Goal: Task Accomplishment & Management: Manage account settings

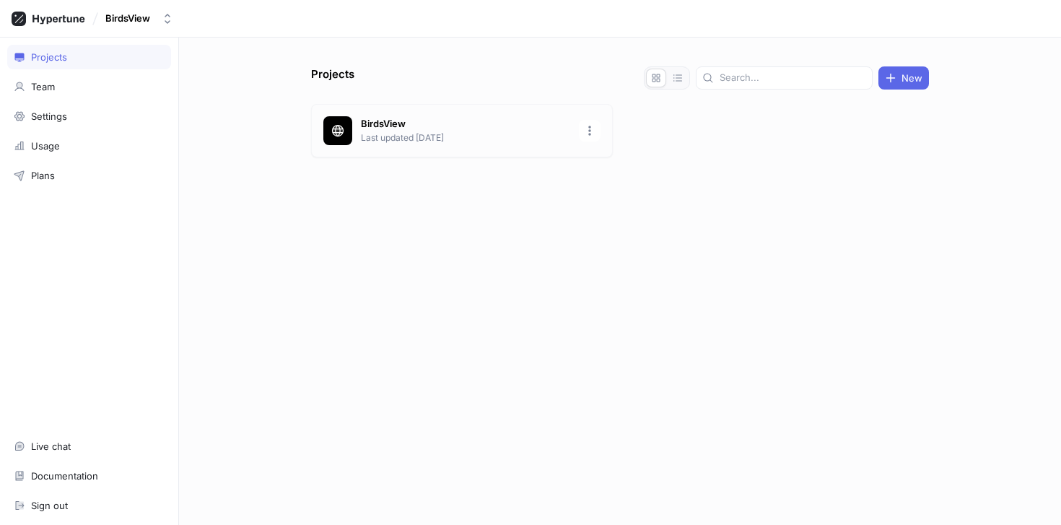
click at [433, 131] on p "Last updated [DATE]" at bounding box center [465, 137] width 209 height 13
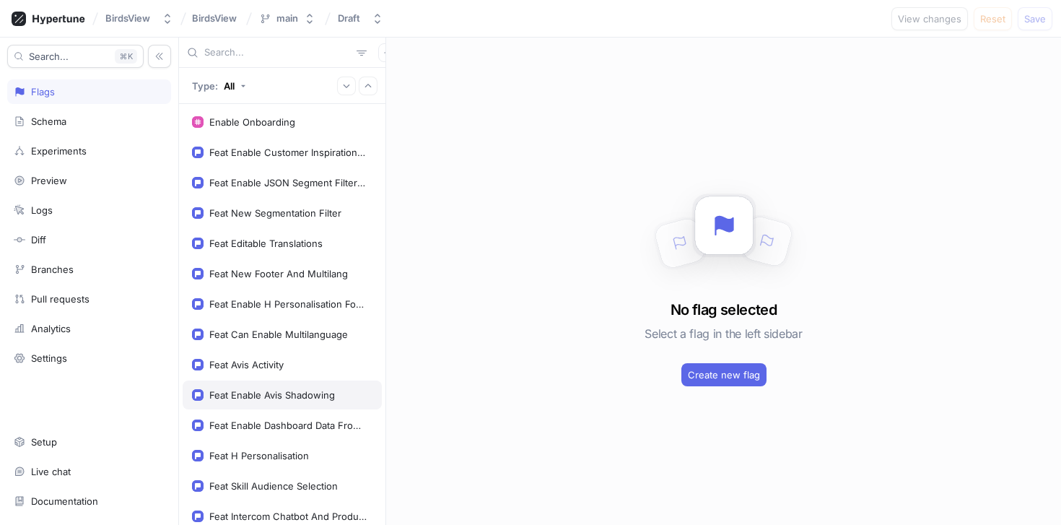
click at [261, 400] on div "Feat Enable Avis Shadowing" at bounding box center [272, 395] width 126 height 12
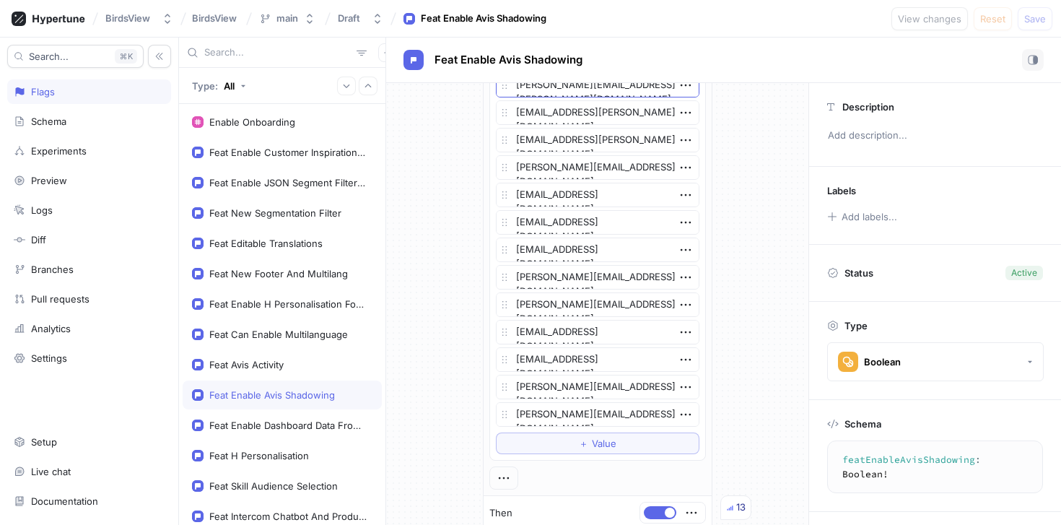
scroll to position [1654, 0]
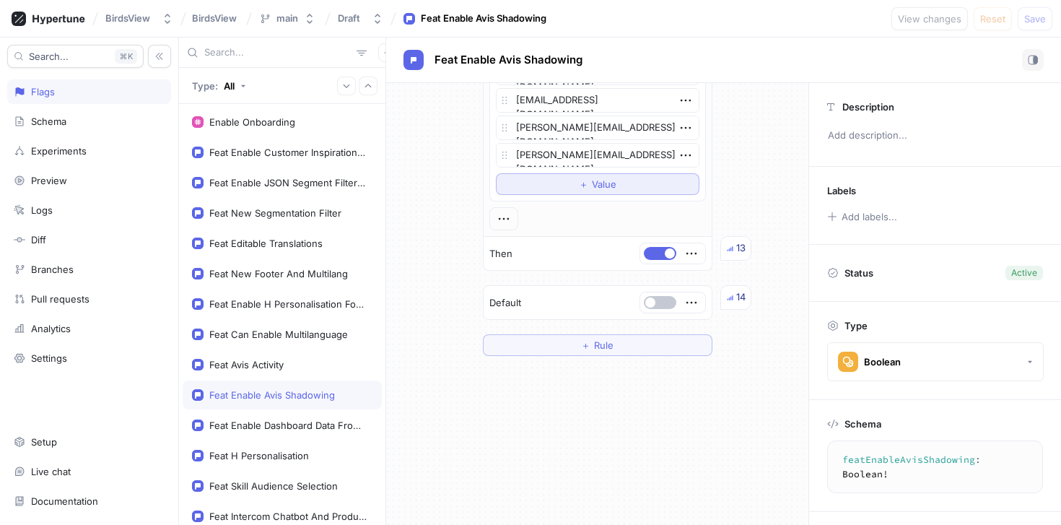
click at [554, 183] on button "＋ Value" at bounding box center [598, 184] width 204 height 22
type textarea "x"
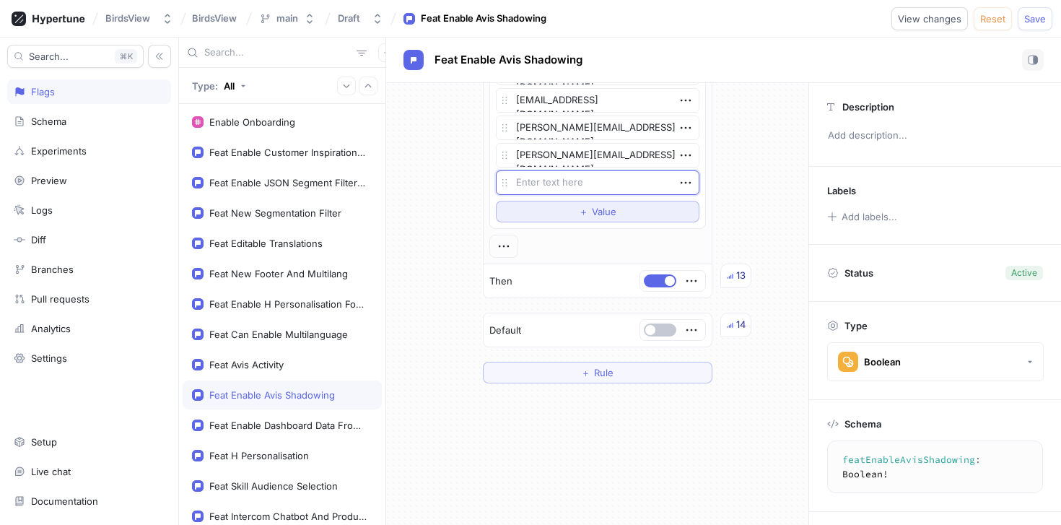
type textarea "[EMAIL_ADDRESS][DOMAIN_NAME]"
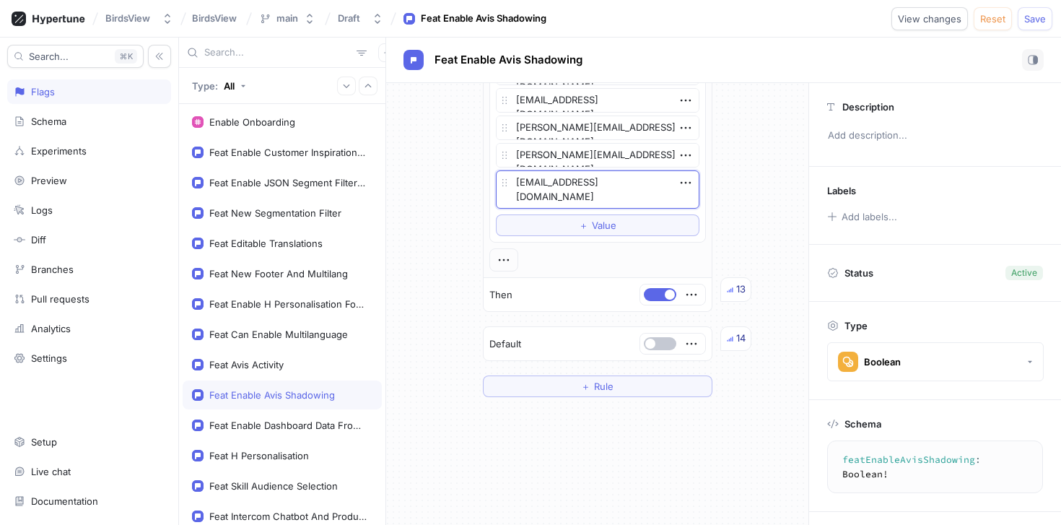
type textarea "x"
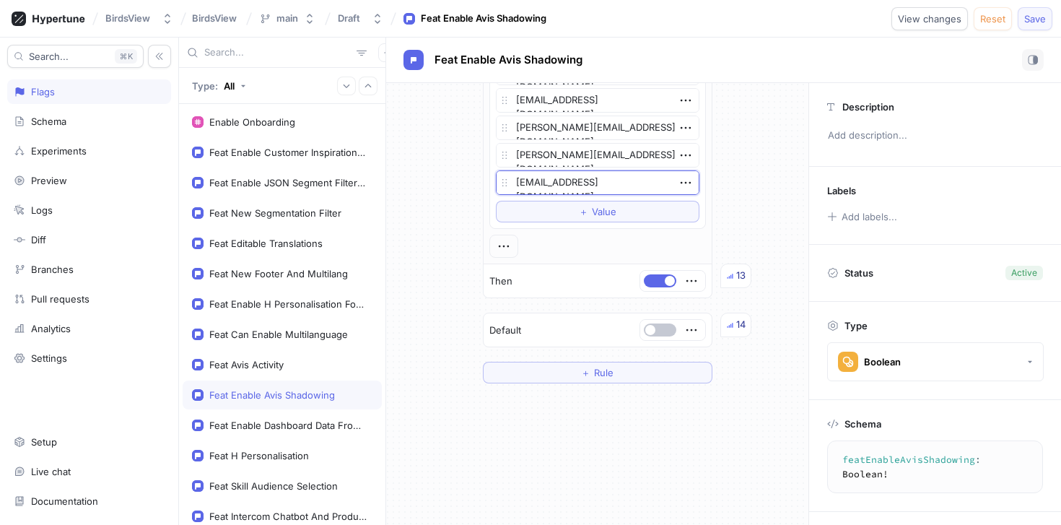
type textarea "[EMAIL_ADDRESS][DOMAIN_NAME]"
click at [1028, 11] on button "Save" at bounding box center [1035, 18] width 35 height 23
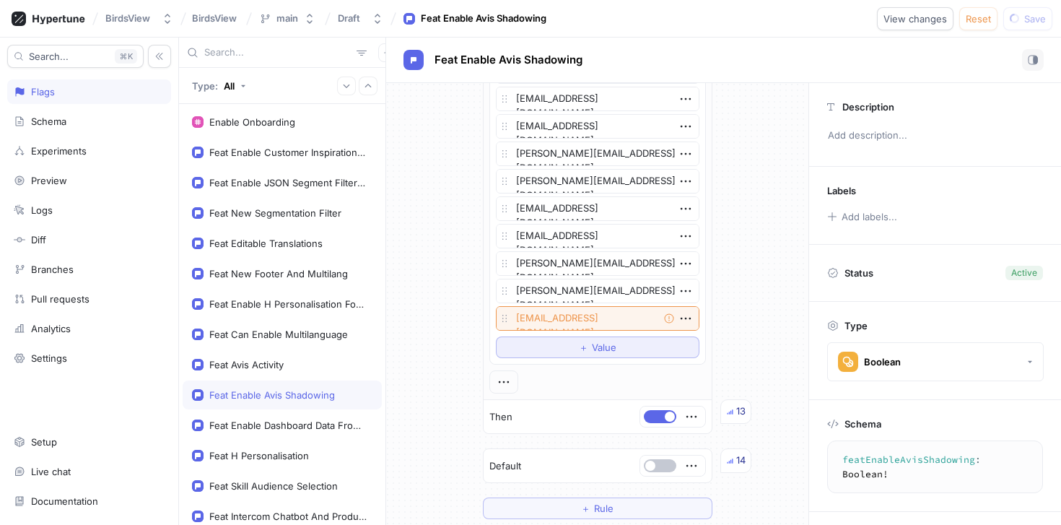
scroll to position [1529, 0]
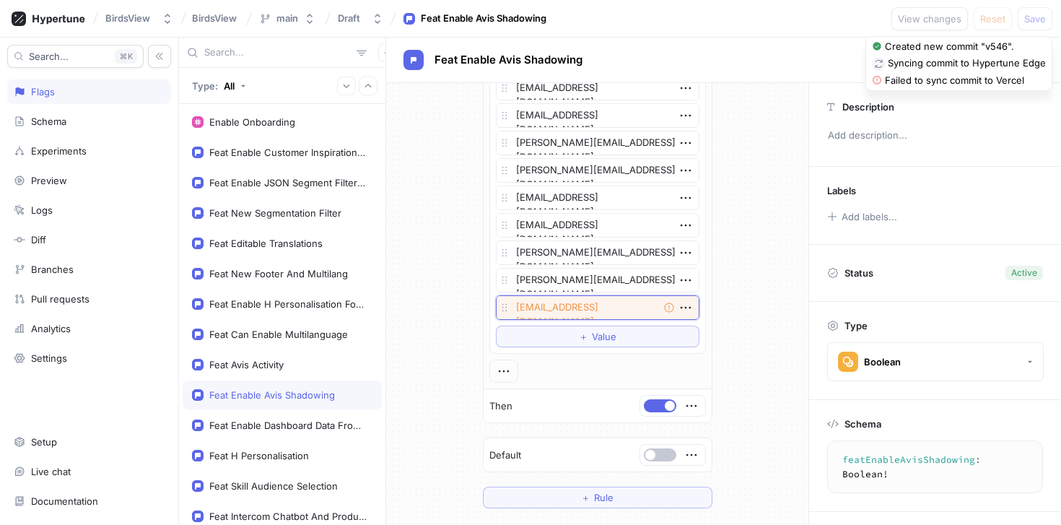
click at [622, 310] on textarea "[EMAIL_ADDRESS][DOMAIN_NAME]" at bounding box center [598, 307] width 204 height 25
type textarea "x"
type textarea "[EMAIL_ADDRESS][DOMAIN_NAME]"
click at [1038, 22] on span "Save" at bounding box center [1035, 18] width 22 height 9
type textarea "x"
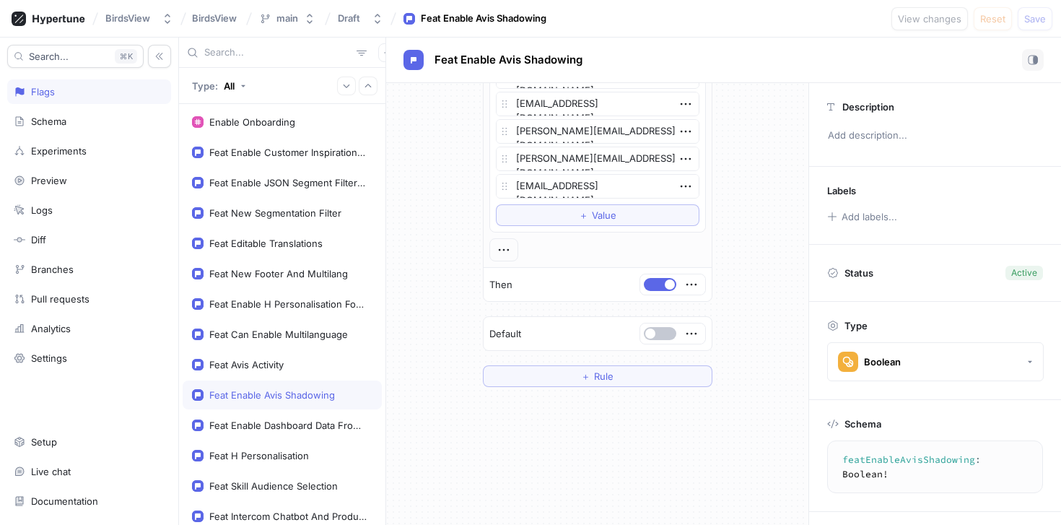
scroll to position [1650, 0]
click at [627, 188] on textarea "[EMAIL_ADDRESS][DOMAIN_NAME]" at bounding box center [598, 187] width 204 height 25
click at [620, 192] on textarea "[EMAIL_ADDRESS][DOMAIN_NAME]" at bounding box center [598, 187] width 204 height 25
click at [696, 187] on textarea "[EMAIL_ADDRESS][DOMAIN_NAME]" at bounding box center [598, 187] width 204 height 25
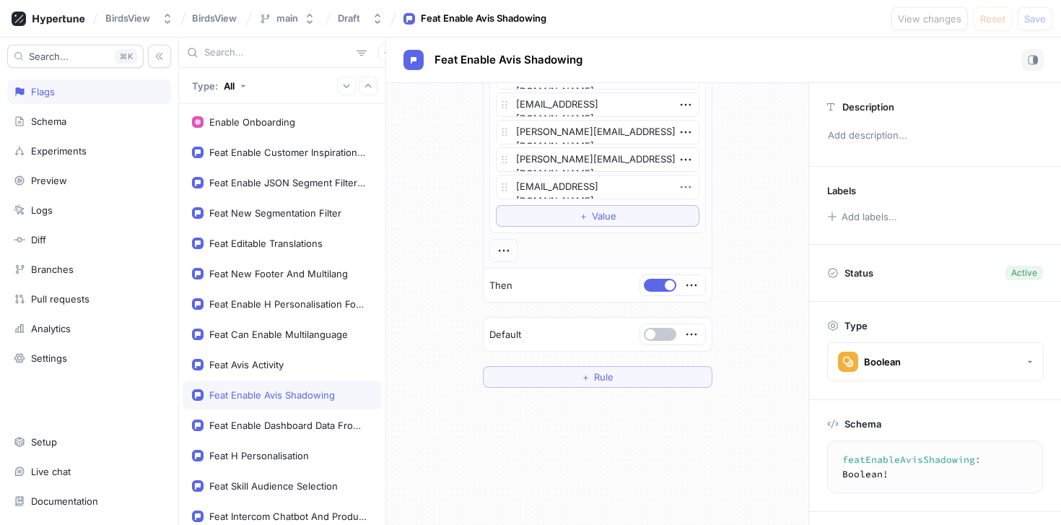
click at [689, 187] on icon "button" at bounding box center [685, 187] width 10 height 2
click at [707, 215] on p "Delete" at bounding box center [714, 213] width 29 height 14
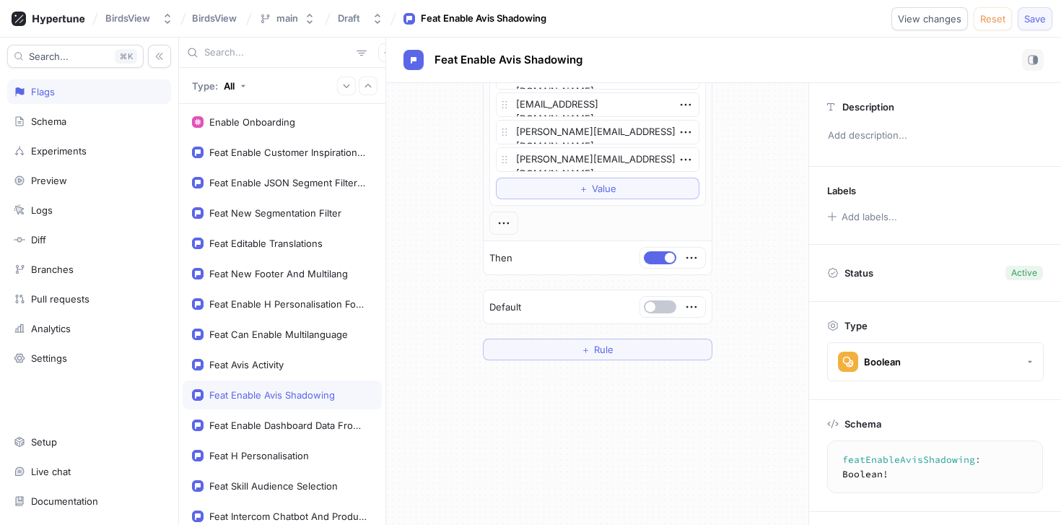
click at [1030, 18] on span "Save" at bounding box center [1035, 18] width 22 height 9
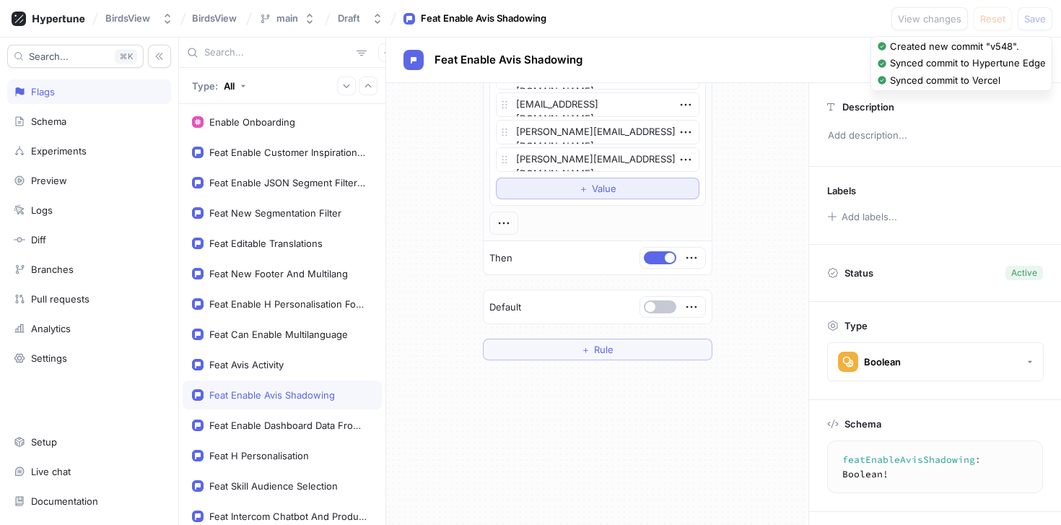
click at [597, 186] on span "Value" at bounding box center [604, 188] width 25 height 9
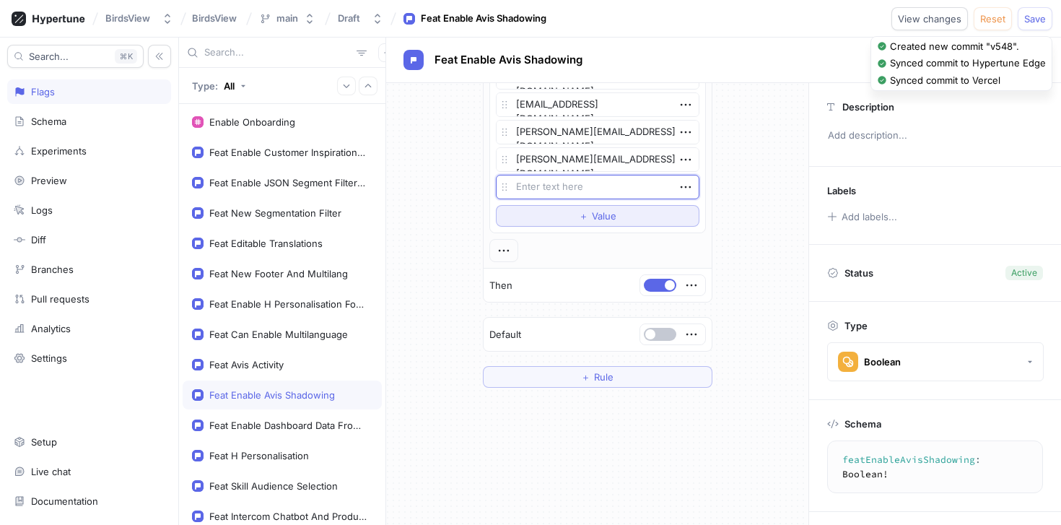
type textarea "x"
type textarea "[EMAIL_ADDRESS][DOMAIN_NAME]"
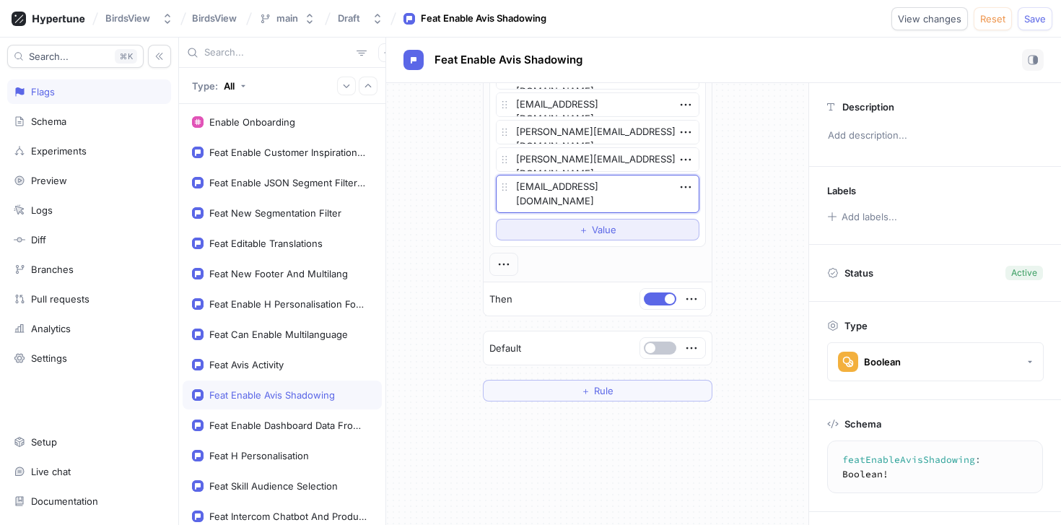
type textarea "x"
type textarea "[EMAIL_ADDRESS][DOMAIN_NAME]"
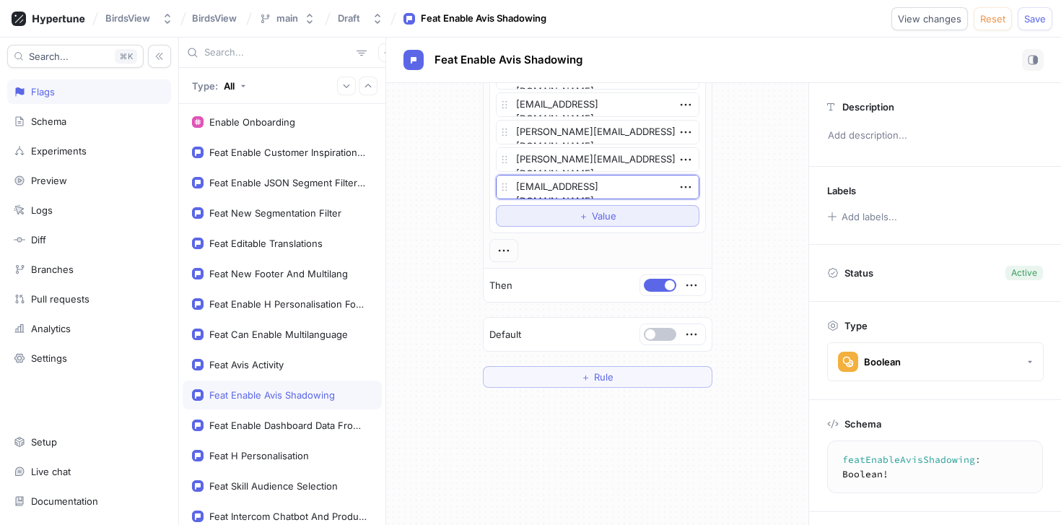
type textarea "x"
type textarea "[EMAIL_ADDRESS][DOMAIN_NAME]"
click at [1038, 12] on button "Save" at bounding box center [1035, 18] width 35 height 23
click at [622, 191] on textarea "[EMAIL_ADDRESS][DOMAIN_NAME]" at bounding box center [598, 187] width 204 height 25
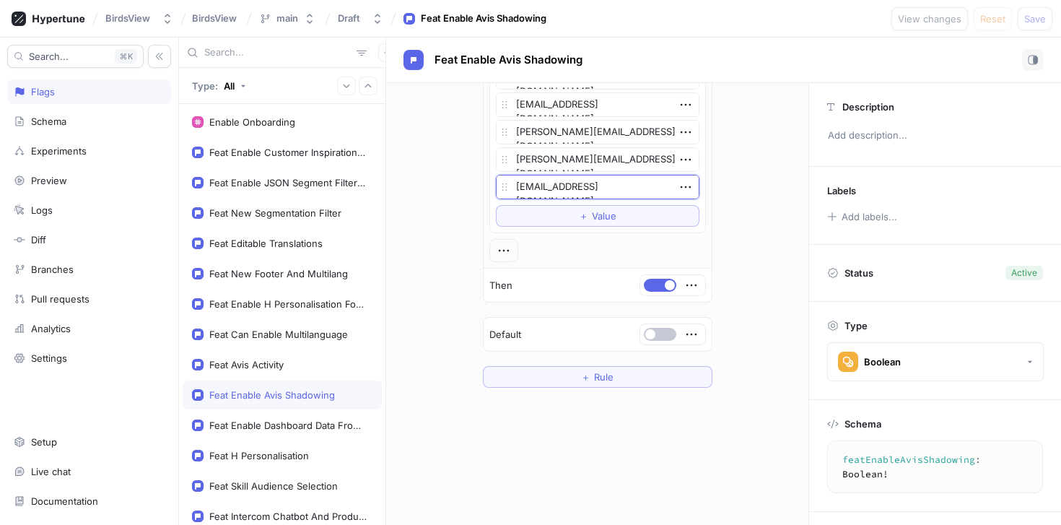
type textarea "x"
type textarea "valeriya@atletica.d"
type textarea "x"
type textarea "valeriya@atletica."
type textarea "x"
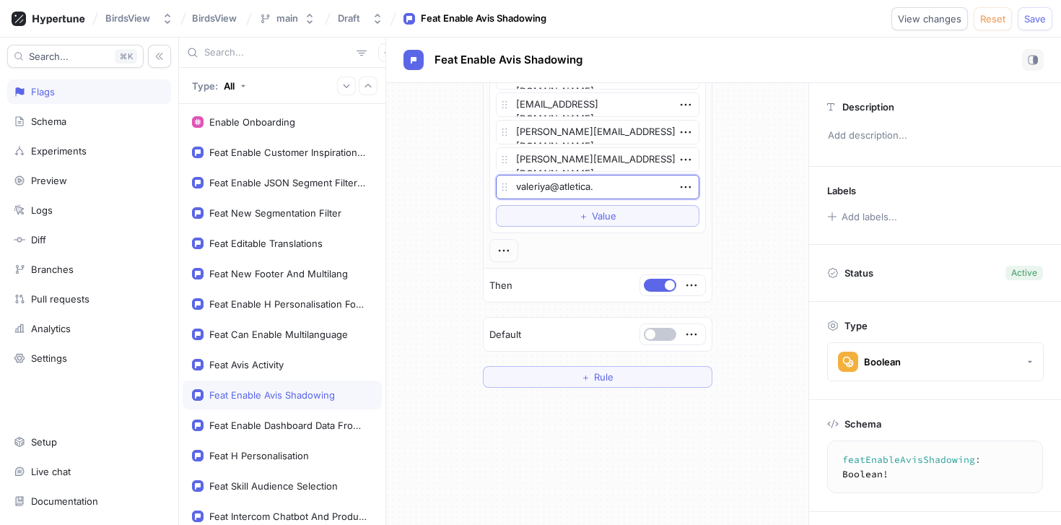
type textarea "valeriya@atletica.d"
type textarea "x"
type textarea "[EMAIL_ADDRESS][DOMAIN_NAME]"
click at [682, 188] on icon "button" at bounding box center [686, 187] width 16 height 16
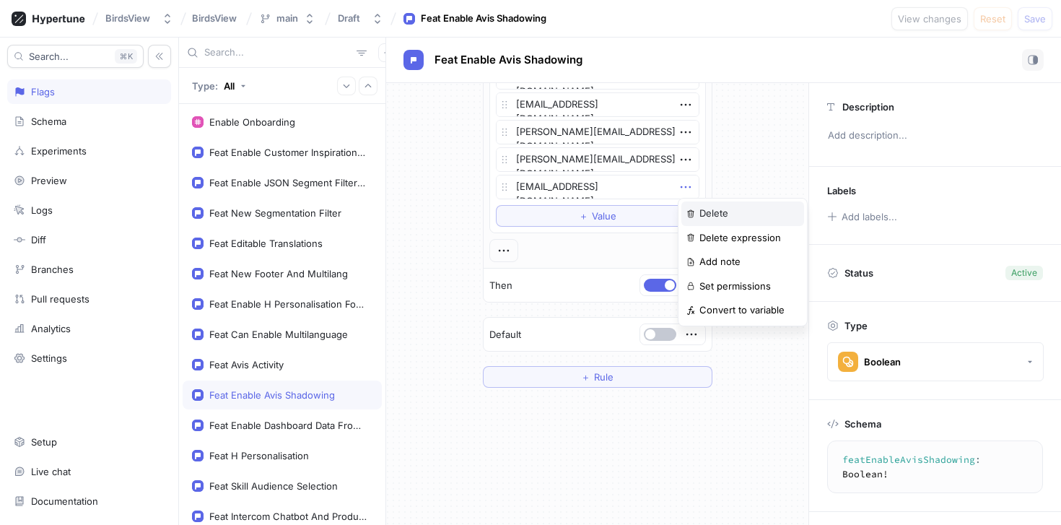
click at [702, 219] on p "Delete" at bounding box center [714, 213] width 29 height 14
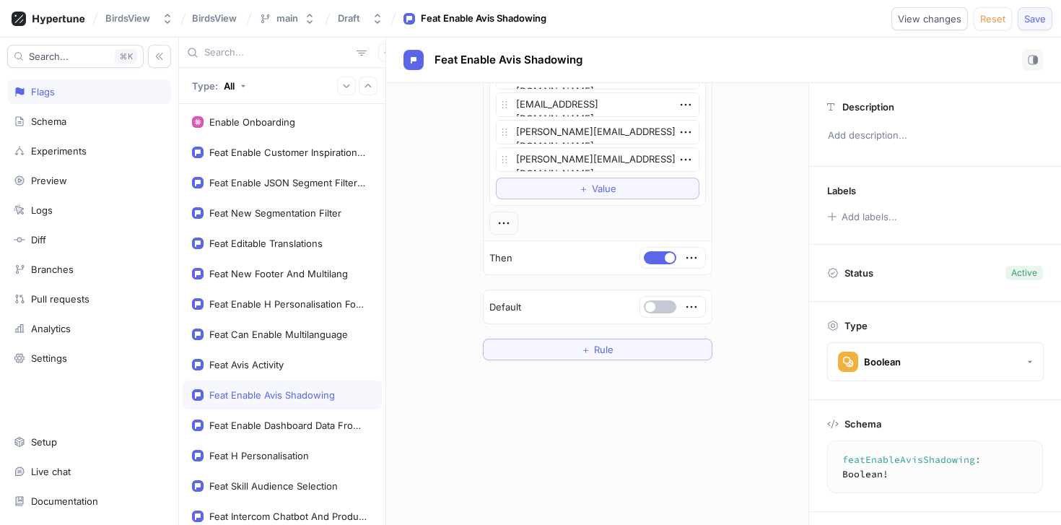
click at [1027, 19] on span "Save" at bounding box center [1035, 18] width 22 height 9
type textarea "x"
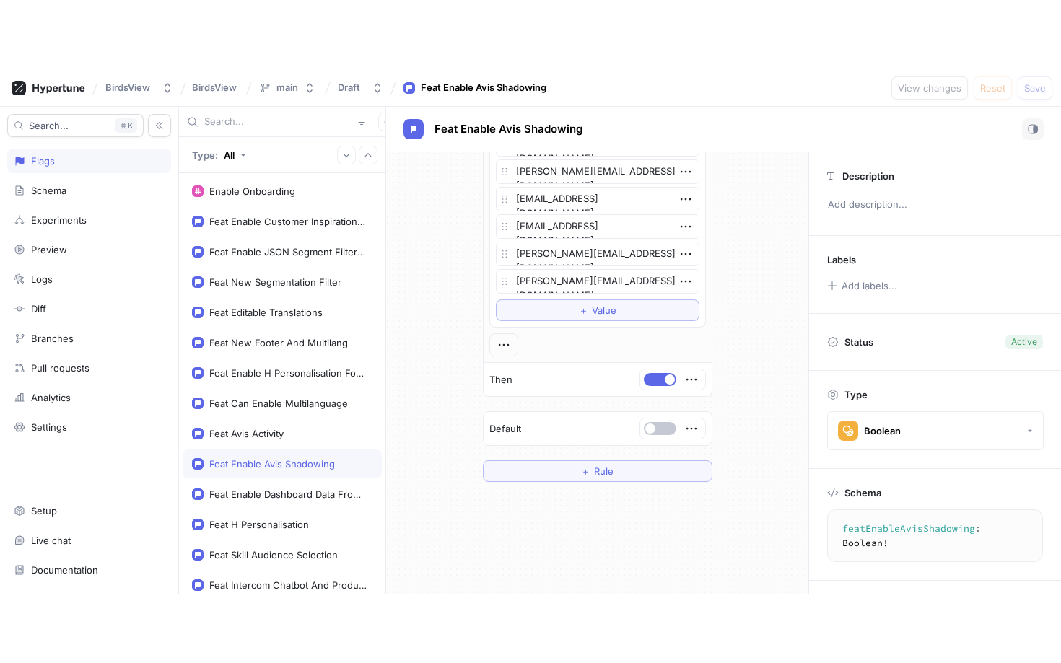
scroll to position [1654, 0]
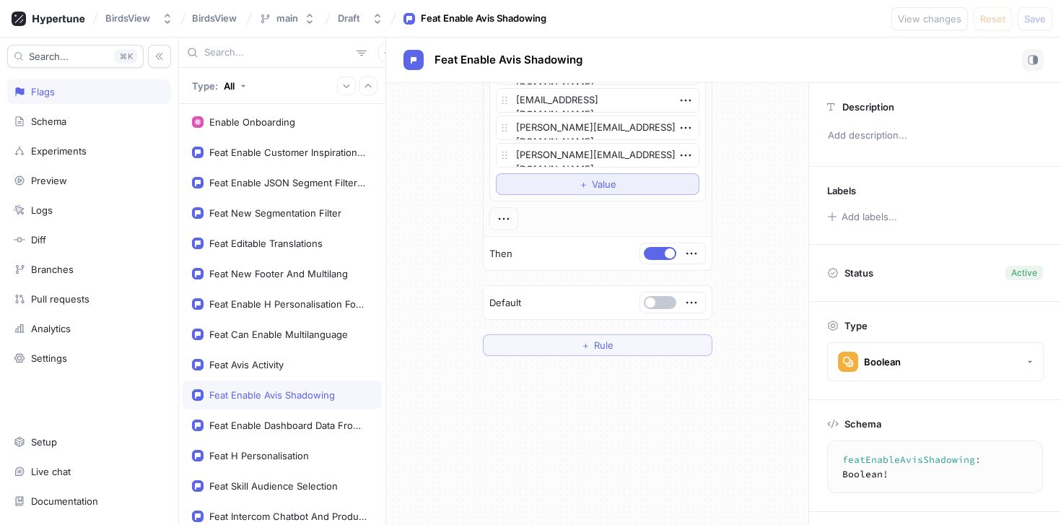
click at [567, 178] on button "＋ Value" at bounding box center [598, 184] width 204 height 22
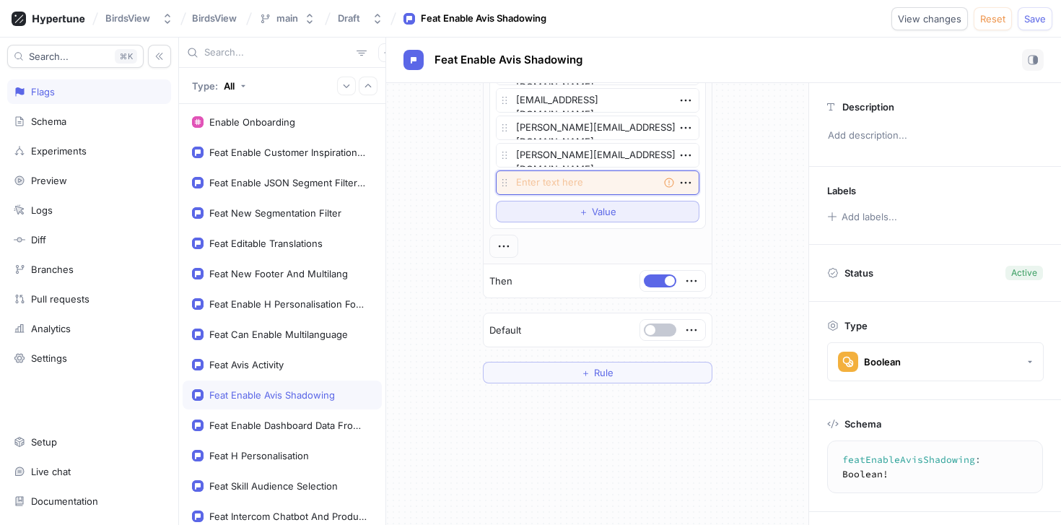
paste textarea "[EMAIL_ADDRESS][DOMAIN_NAME]"
type textarea "x"
type textarea "[EMAIL_ADDRESS][DOMAIN_NAME]"
click at [1021, 21] on button "Save" at bounding box center [1035, 18] width 35 height 23
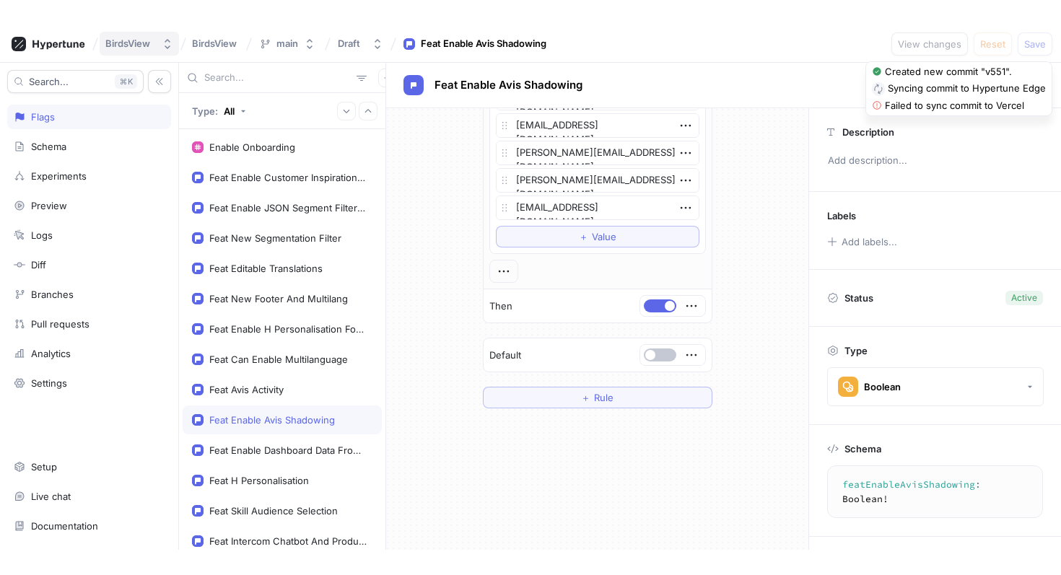
scroll to position [1584, 0]
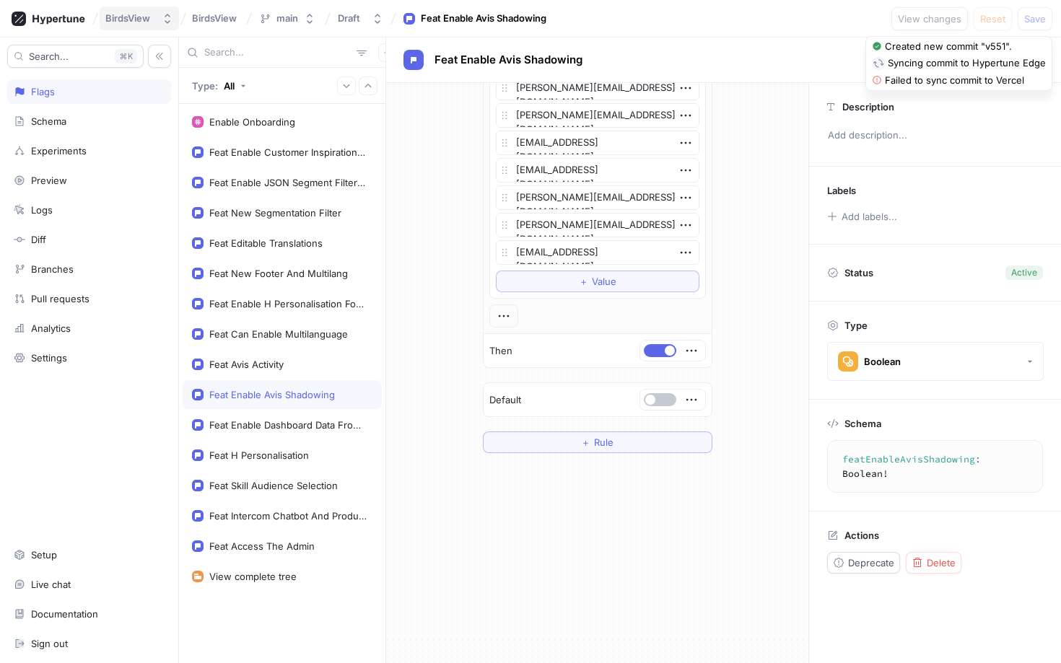
type textarea "x"
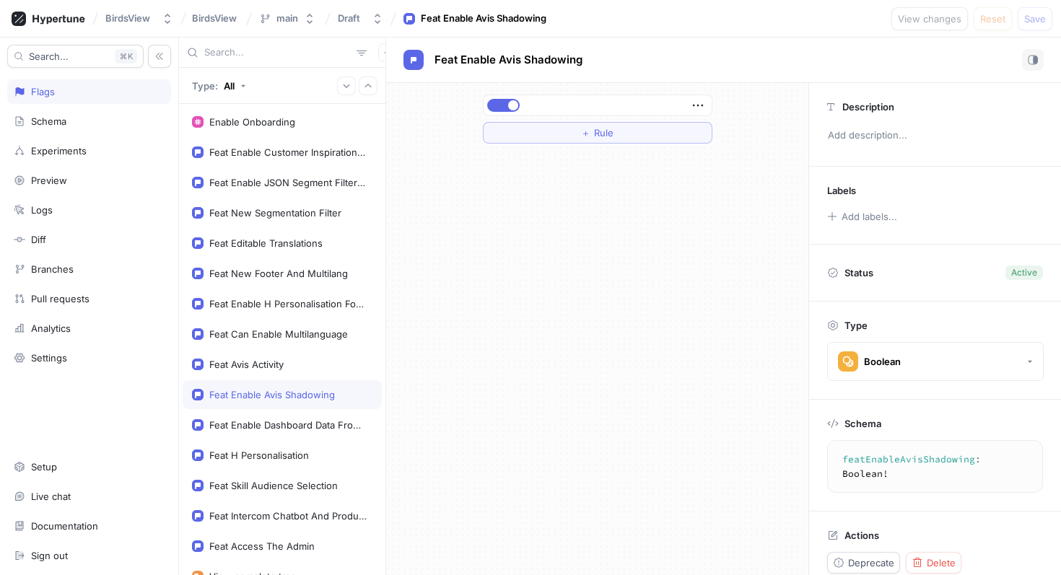
scroll to position [0, 0]
